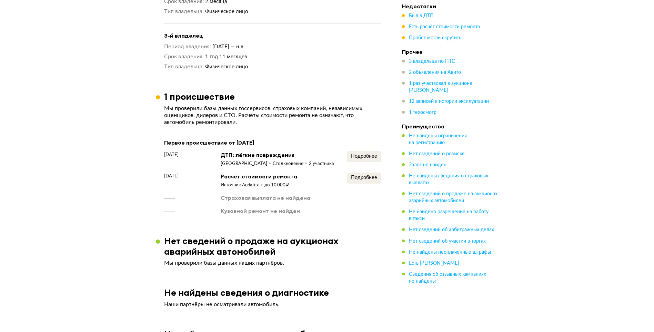
scroll to position [724, 0]
click at [369, 153] on span "Подробнее" at bounding box center [364, 155] width 26 height 5
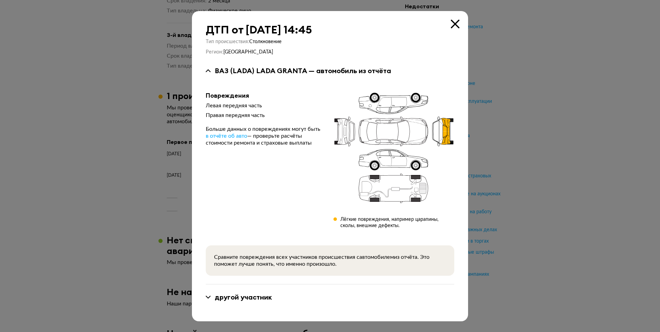
click at [459, 27] on div "ДТП от [DATE] 14:45 Тип происшествия : Столкновение Регион : Республика Башкорт…" at bounding box center [330, 166] width 276 height 310
click at [454, 26] on icon at bounding box center [454, 24] width 9 height 9
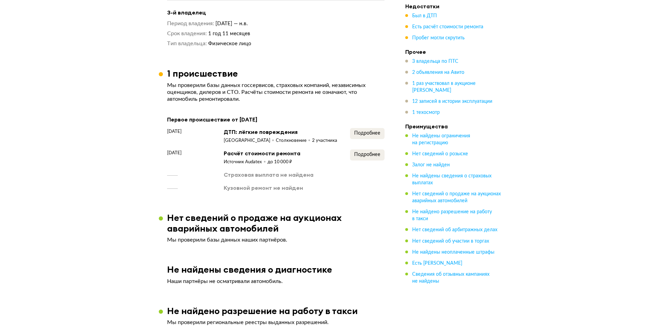
scroll to position [759, 0]
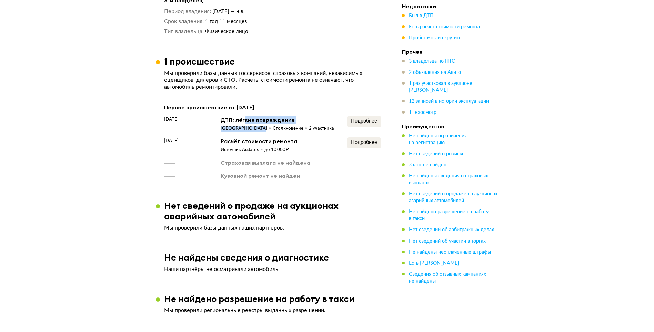
drag, startPoint x: 245, startPoint y: 118, endPoint x: 260, endPoint y: 121, distance: 15.9
click at [260, 121] on div "ДТП: лёгкие повреждения Республика Башкортостан Столкновение 2 участника" at bounding box center [277, 124] width 113 height 16
click at [367, 119] on span "Подробнее" at bounding box center [364, 121] width 26 height 5
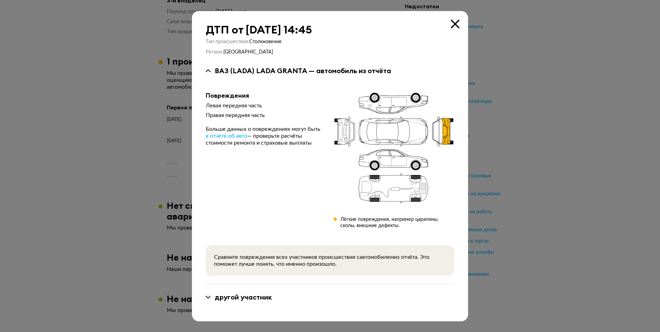
click at [227, 299] on div "другой участник" at bounding box center [243, 297] width 57 height 9
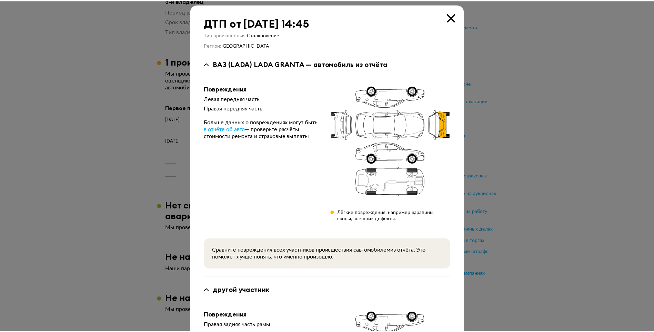
scroll to position [0, 0]
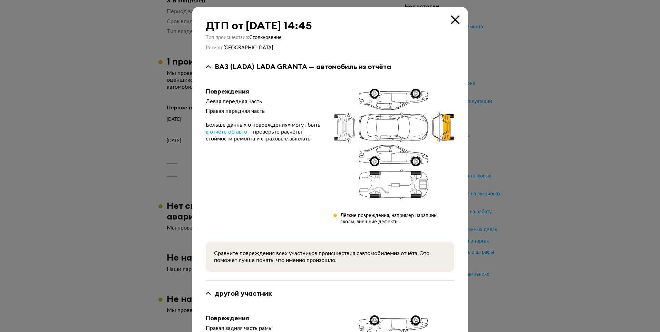
drag, startPoint x: 438, startPoint y: 123, endPoint x: 446, endPoint y: 142, distance: 20.8
click at [446, 142] on icon at bounding box center [393, 144] width 121 height 113
click at [456, 19] on icon at bounding box center [454, 20] width 9 height 9
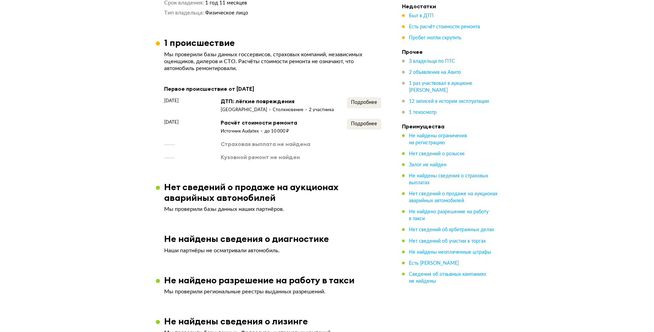
scroll to position [793, 0]
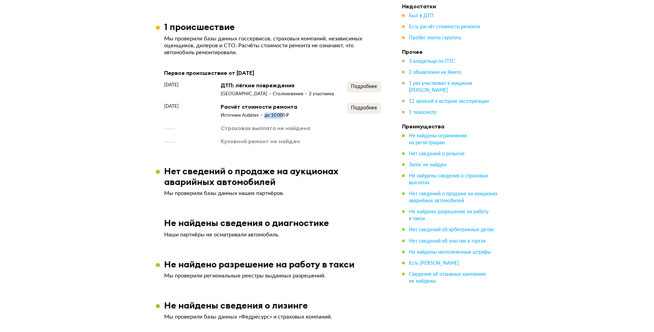
drag, startPoint x: 277, startPoint y: 110, endPoint x: 281, endPoint y: 110, distance: 4.5
click at [281, 112] on div "до 10 000 ₽" at bounding box center [277, 115] width 24 height 6
drag, startPoint x: 281, startPoint y: 110, endPoint x: 317, endPoint y: 143, distance: 48.6
click at [355, 108] on span "Подробнее" at bounding box center [364, 108] width 26 height 5
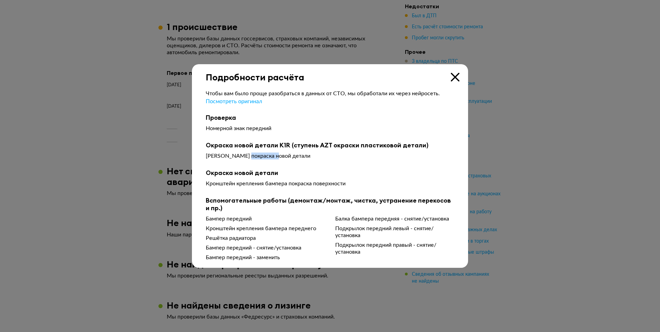
drag, startPoint x: 252, startPoint y: 156, endPoint x: 276, endPoint y: 160, distance: 23.8
click at [276, 160] on div "[PERSON_NAME] покраска новой детали" at bounding box center [330, 157] width 248 height 10
drag, startPoint x: 276, startPoint y: 160, endPoint x: 316, endPoint y: 183, distance: 46.2
click at [316, 183] on div "Кронштейн крепления бампера покраска поверхности" at bounding box center [330, 183] width 248 height 7
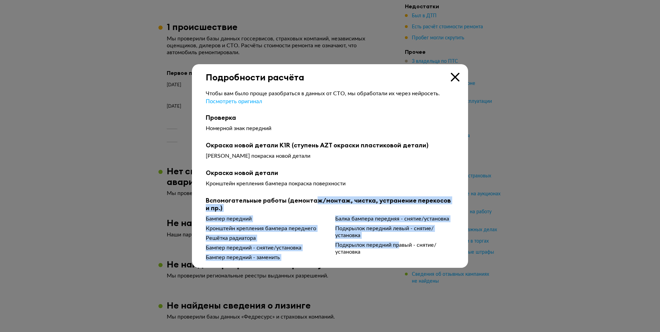
drag, startPoint x: 312, startPoint y: 204, endPoint x: 400, endPoint y: 242, distance: 95.9
click at [400, 242] on div "Вспомогательные работы (демонтаж/монтаж, чистка, устранение перекосов и пр.) Ба…" at bounding box center [330, 229] width 248 height 64
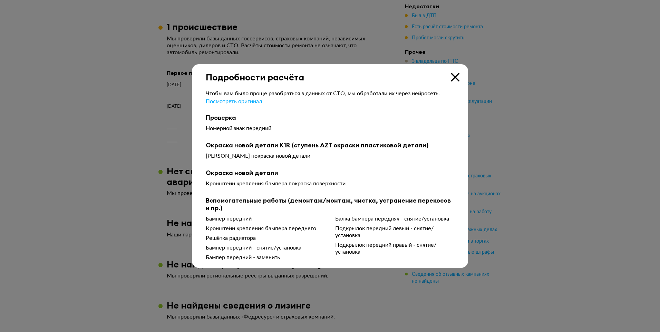
click at [311, 172] on b "Окраска новой детали" at bounding box center [330, 173] width 248 height 8
drag, startPoint x: 287, startPoint y: 159, endPoint x: 214, endPoint y: 158, distance: 72.4
click at [214, 158] on div "[PERSON_NAME] покраска новой детали" at bounding box center [330, 155] width 248 height 7
click at [310, 170] on b "Окраска новой детали" at bounding box center [330, 173] width 248 height 8
click at [458, 77] on icon at bounding box center [454, 77] width 9 height 9
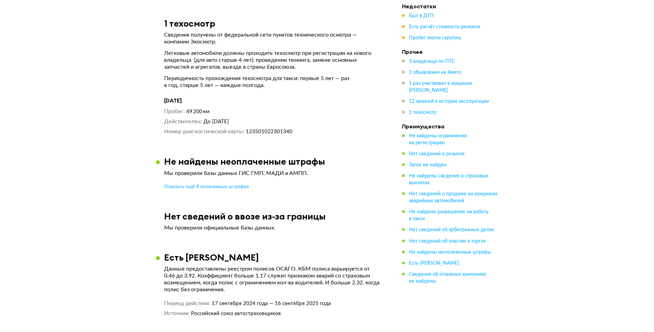
scroll to position [2759, 0]
